Goal: Find specific page/section: Find specific page/section

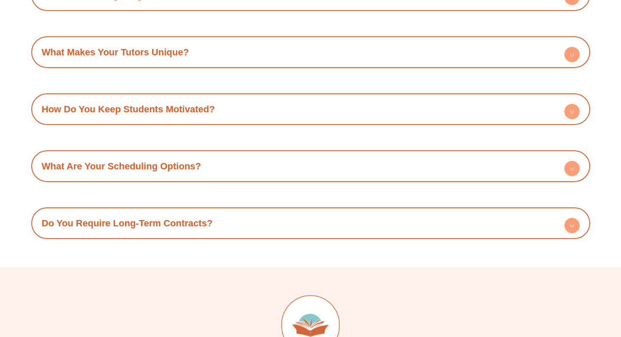
scroll to position [1128, 0]
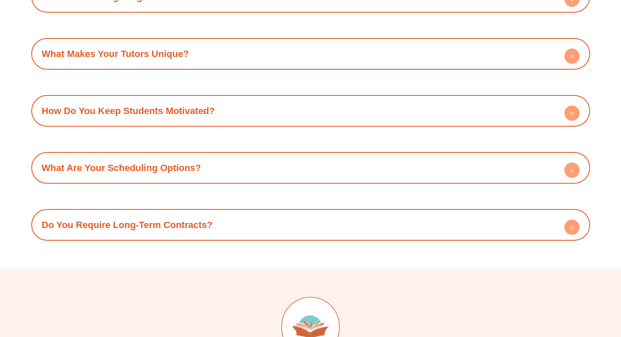
click at [573, 166] on circle at bounding box center [572, 170] width 15 height 15
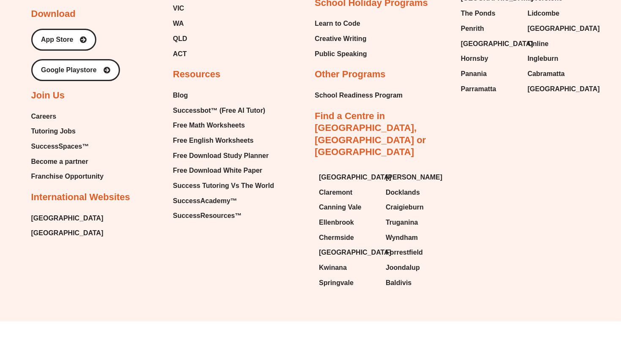
scroll to position [1804, 0]
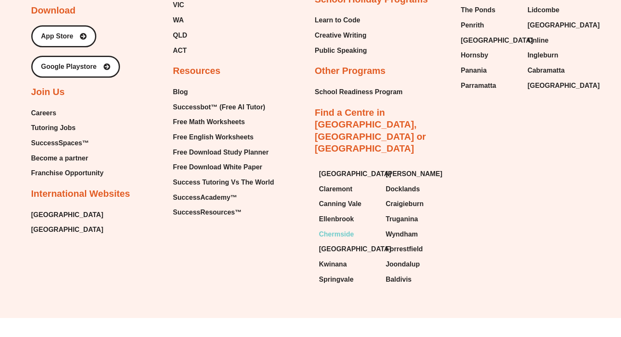
click at [342, 228] on span "Chermside" at bounding box center [336, 234] width 35 height 13
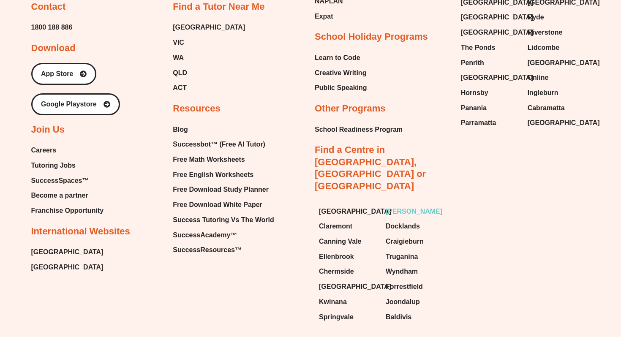
scroll to position [4808, 0]
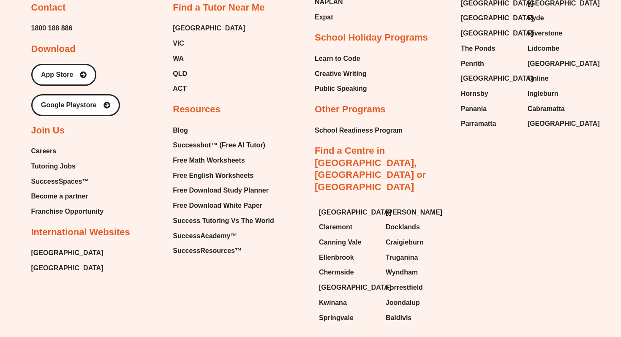
click at [41, 173] on span "Tutoring Jobs" at bounding box center [53, 166] width 44 height 13
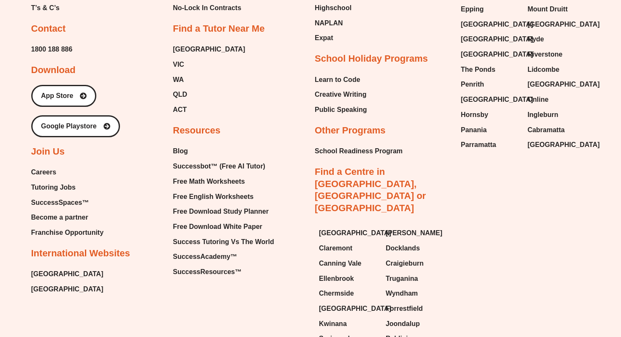
scroll to position [1754, 0]
